Goal: Contribute content: Add original content to the website for others to see

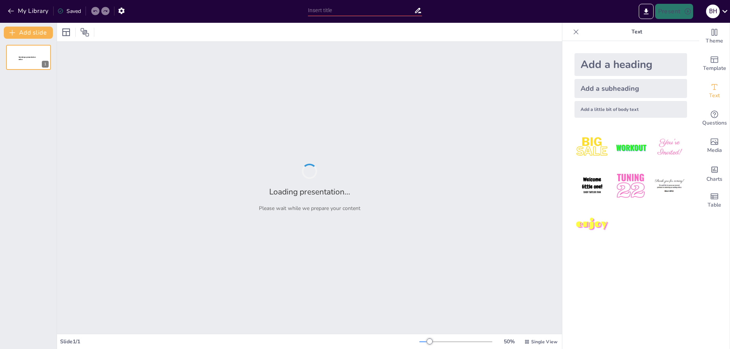
type input "Вплив кочових племен на розвиток української культури."
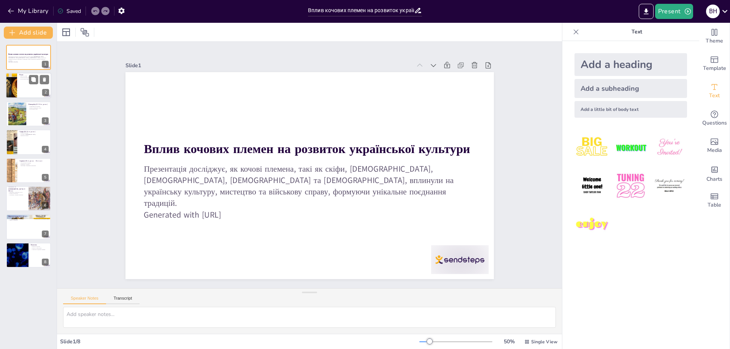
click at [23, 85] on div at bounding box center [29, 86] width 46 height 26
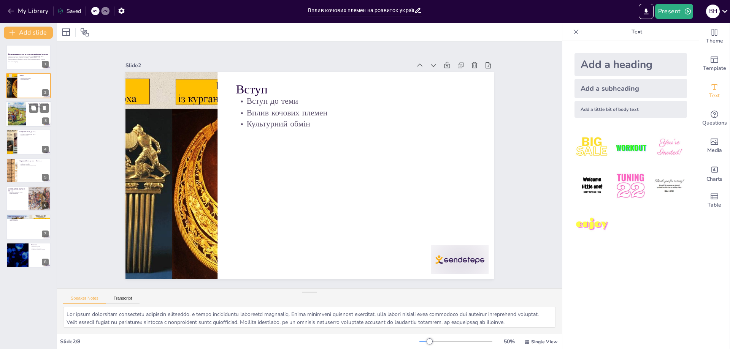
click at [13, 111] on div at bounding box center [17, 113] width 38 height 23
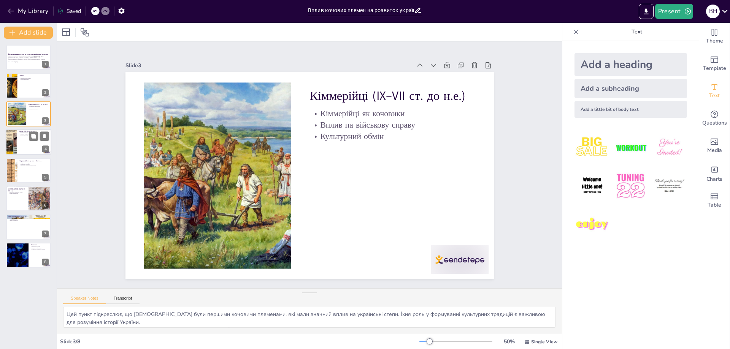
click at [23, 146] on div at bounding box center [29, 142] width 46 height 26
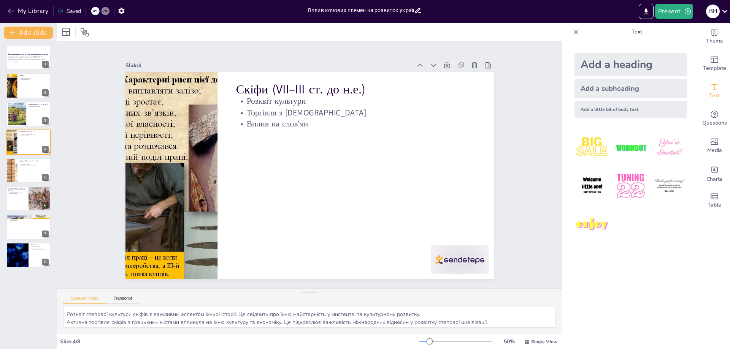
scroll to position [10, 0]
click at [29, 253] on button at bounding box center [33, 249] width 9 height 9
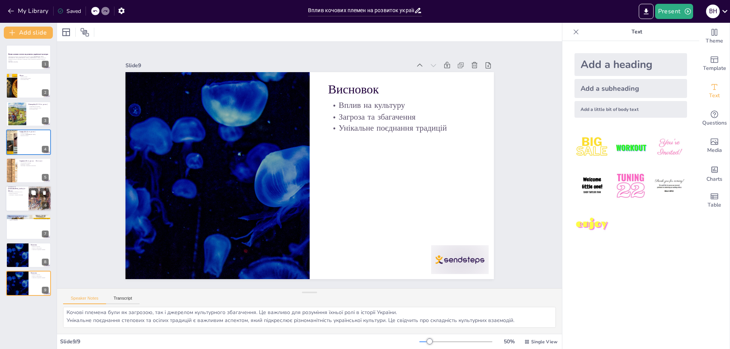
click at [21, 195] on p "Інтеграція у місцеве населення" at bounding box center [17, 195] width 18 height 2
type textarea "Взаємодія печенігів та [DEMOGRAPHIC_DATA] з Київською Руссю є важливим аспектом…"
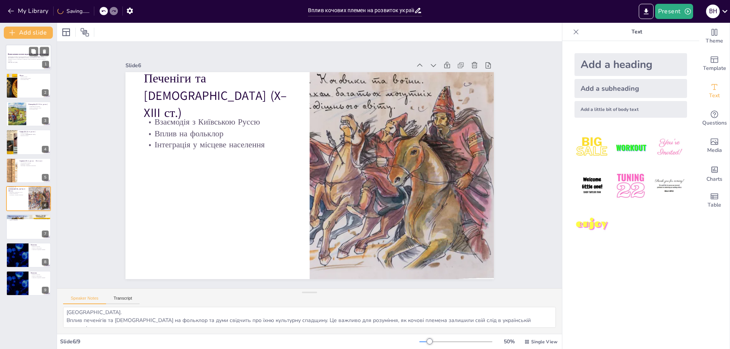
click at [24, 44] on div "Вплив кочових племен на розвиток української культури Презентація досліджує, як…" at bounding box center [29, 44] width 46 height 0
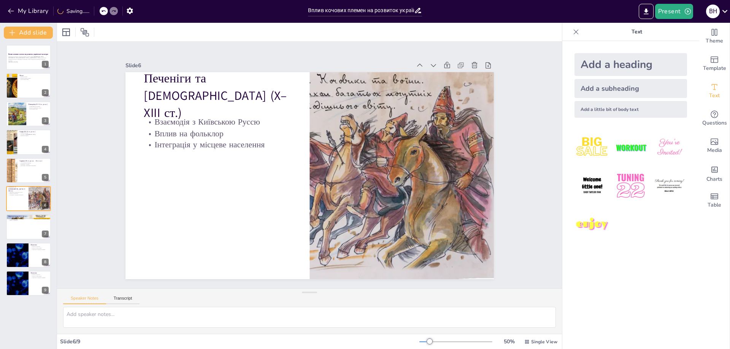
scroll to position [0, 0]
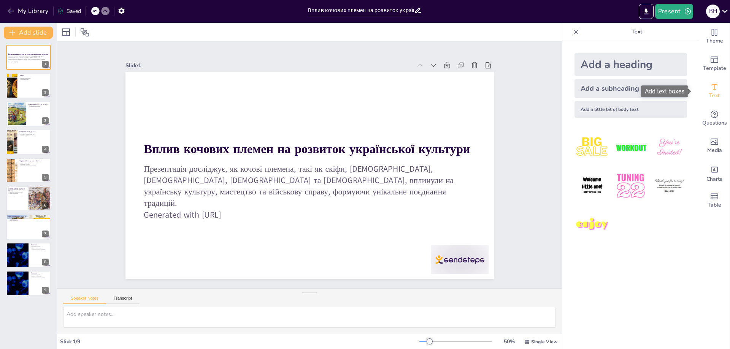
click at [714, 92] on div "Text" at bounding box center [714, 91] width 30 height 27
click at [34, 260] on div at bounding box center [29, 255] width 46 height 26
type textarea "Вплив кочових племен на українську культуру є центральною темою висновку. Це пі…"
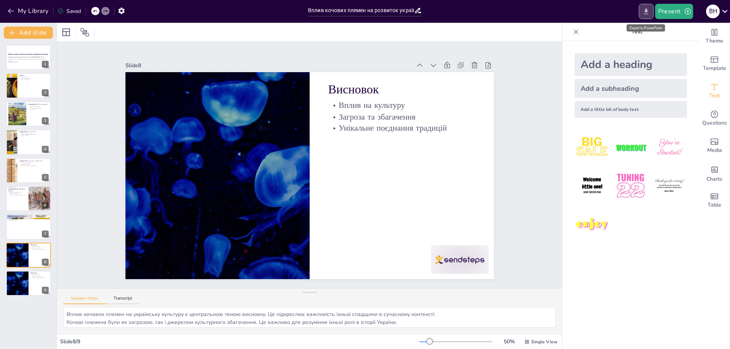
click at [648, 11] on icon "Export to PowerPoint" at bounding box center [645, 11] width 5 height 6
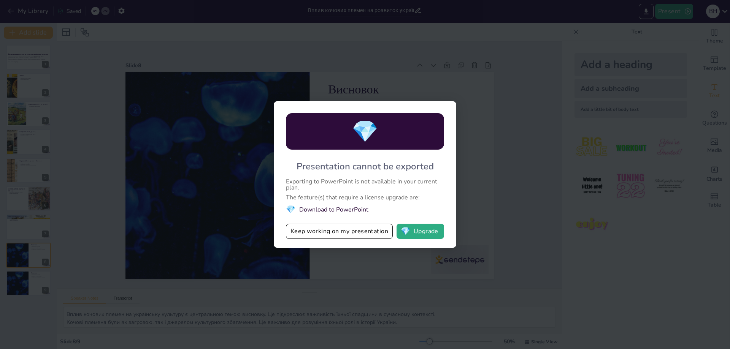
click at [353, 280] on div "💎 Presentation cannot be exported Exporting to PowerPoint is not available in y…" at bounding box center [365, 174] width 730 height 349
click at [528, 71] on div "💎 Presentation cannot be exported Exporting to PowerPoint is not available in y…" at bounding box center [365, 174] width 730 height 349
drag, startPoint x: 547, startPoint y: 44, endPoint x: 551, endPoint y: 39, distance: 6.2
click at [546, 44] on div "💎 Presentation cannot be exported Exporting to PowerPoint is not available in y…" at bounding box center [365, 174] width 730 height 349
drag, startPoint x: 584, startPoint y: 29, endPoint x: 498, endPoint y: 32, distance: 86.7
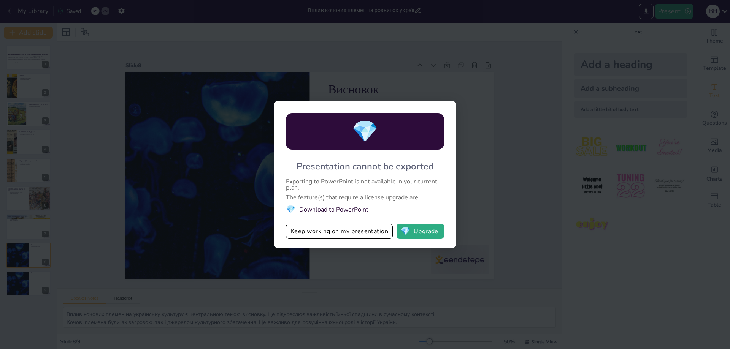
click at [581, 30] on div "💎 Presentation cannot be exported Exporting to PowerPoint is not available in y…" at bounding box center [365, 174] width 730 height 349
